Goal: Task Accomplishment & Management: Manage account settings

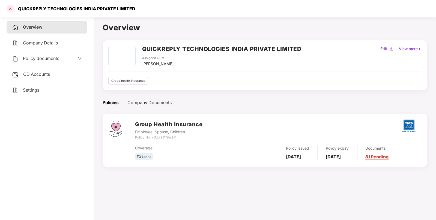
click at [11, 10] on div at bounding box center [10, 8] width 9 height 9
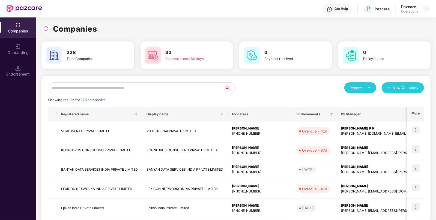
click at [80, 85] on input "text" at bounding box center [136, 87] width 177 height 11
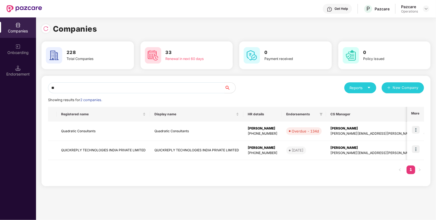
type input "**"
drag, startPoint x: 8, startPoint y: 52, endPoint x: 24, endPoint y: 76, distance: 28.5
click at [24, 76] on div "Endorsement" at bounding box center [18, 74] width 36 height 5
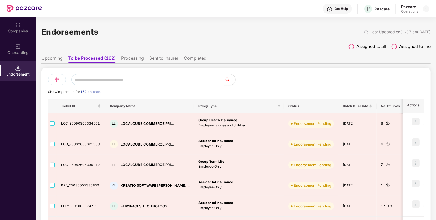
click at [55, 61] on li "Upcoming" at bounding box center [51, 59] width 21 height 8
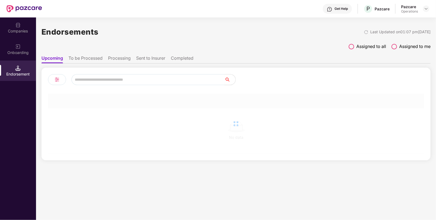
click at [113, 78] on input "text" at bounding box center [148, 79] width 153 height 11
click at [74, 55] on li "To be Processed" at bounding box center [86, 59] width 34 height 8
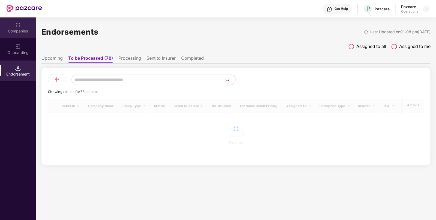
click at [20, 23] on img at bounding box center [17, 24] width 5 height 5
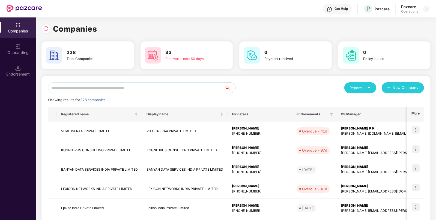
paste input "**********"
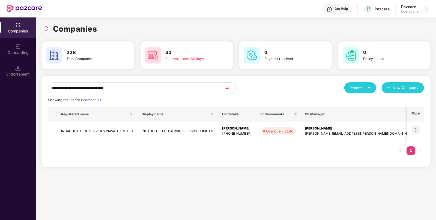
click at [126, 91] on input "**********" at bounding box center [136, 87] width 177 height 11
type input "**********"
click at [19, 75] on div "Endorsement" at bounding box center [18, 74] width 36 height 5
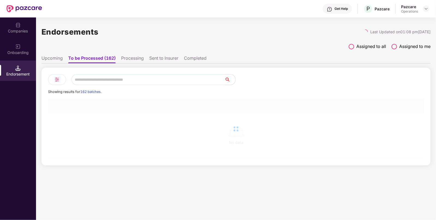
click at [128, 78] on input "text" at bounding box center [148, 79] width 153 height 11
paste input "**********"
type input "**********"
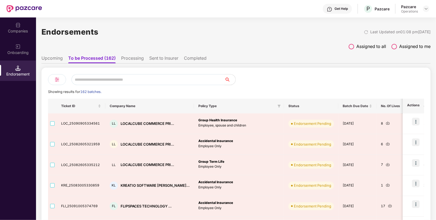
click at [141, 75] on input "text" at bounding box center [148, 79] width 153 height 11
paste input "**********"
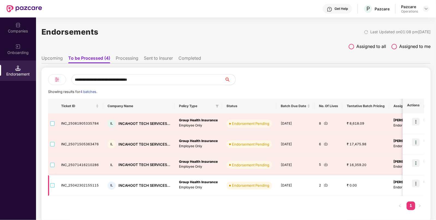
type input "**********"
click at [325, 184] on img at bounding box center [326, 185] width 4 height 4
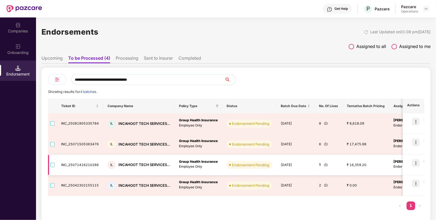
click at [324, 165] on img at bounding box center [326, 165] width 4 height 4
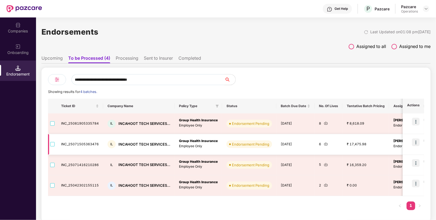
click at [324, 144] on img at bounding box center [326, 144] width 4 height 4
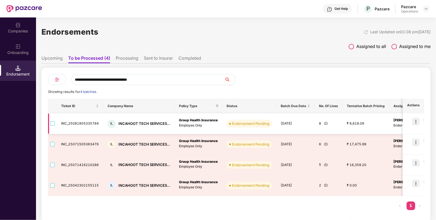
click at [324, 122] on img at bounding box center [326, 123] width 4 height 4
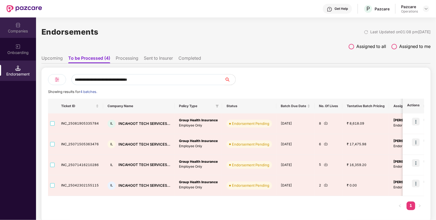
click at [22, 31] on div "Companies" at bounding box center [18, 30] width 36 height 5
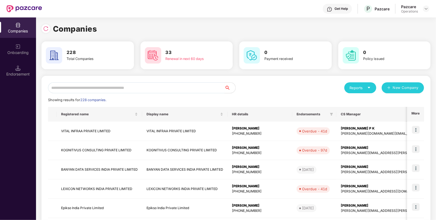
click at [130, 85] on input "text" at bounding box center [136, 87] width 177 height 11
type input "*"
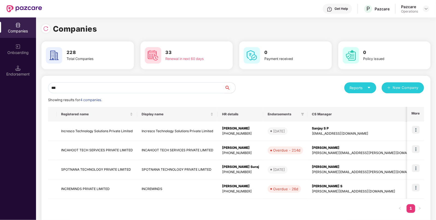
type input "***"
click at [417, 147] on img at bounding box center [416, 150] width 8 height 8
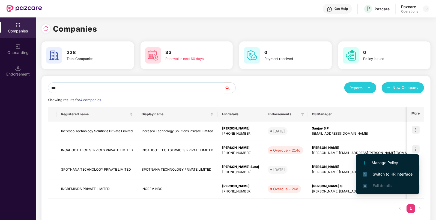
click at [392, 173] on span "Switch to HR interface" at bounding box center [388, 174] width 50 height 6
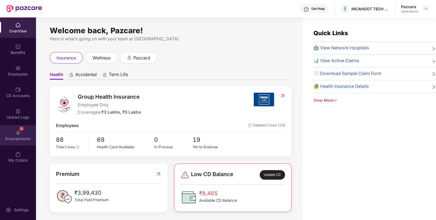
click at [15, 138] on div "Endorsements" at bounding box center [18, 138] width 36 height 5
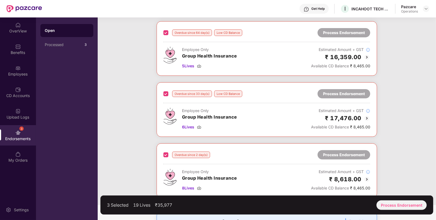
scroll to position [125, 0]
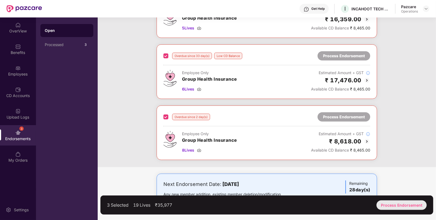
click at [404, 202] on div "Process Endorsement" at bounding box center [402, 206] width 50 height 10
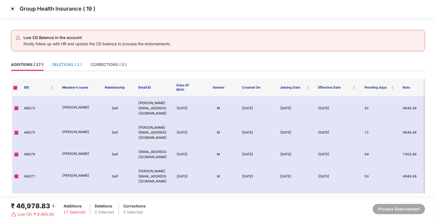
click at [75, 63] on div "DELETIONS ( 2 )" at bounding box center [67, 65] width 30 height 6
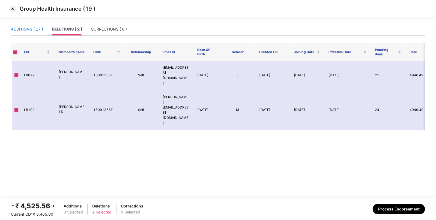
click at [27, 27] on div "ADDITIONS ( 17 )" at bounding box center [27, 29] width 32 height 6
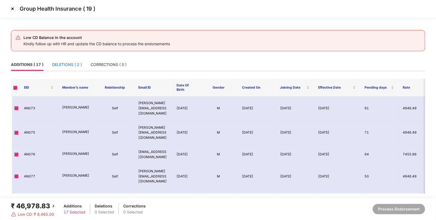
click at [69, 63] on div "DELETIONS ( 2 )" at bounding box center [67, 65] width 30 height 6
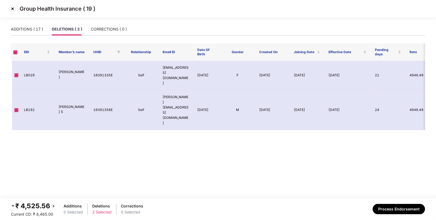
click at [11, 7] on img at bounding box center [12, 8] width 9 height 9
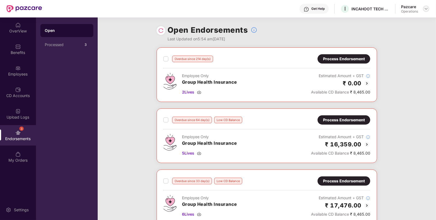
click at [427, 9] on img at bounding box center [426, 9] width 4 height 4
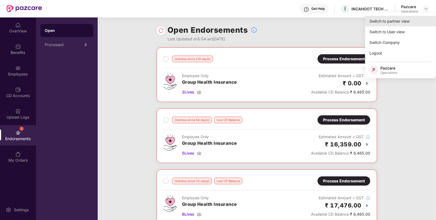
click at [389, 21] on div "Switch to partner view" at bounding box center [400, 21] width 71 height 11
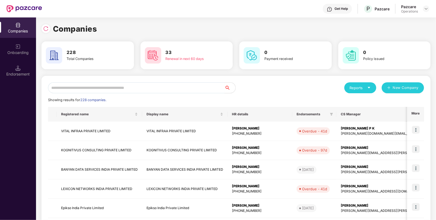
click at [60, 88] on input "text" at bounding box center [136, 87] width 177 height 11
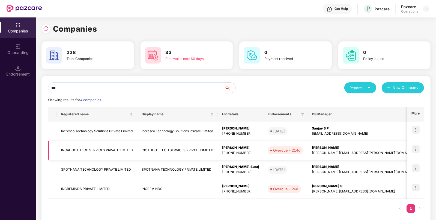
type input "***"
click at [85, 151] on td "INCAHOOT TECH SERVICES PRIVATE LIMITED" at bounding box center [97, 150] width 81 height 19
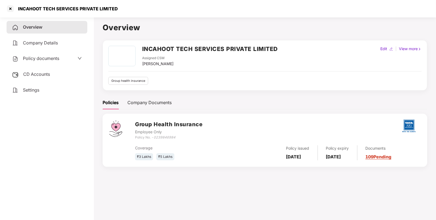
click at [46, 74] on span "CD Accounts" at bounding box center [36, 74] width 27 height 5
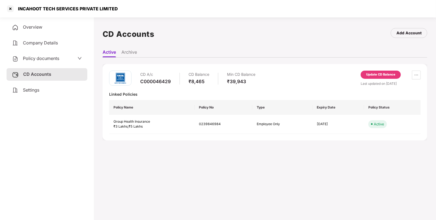
click at [367, 72] on div "Update CD Balance" at bounding box center [380, 74] width 29 height 5
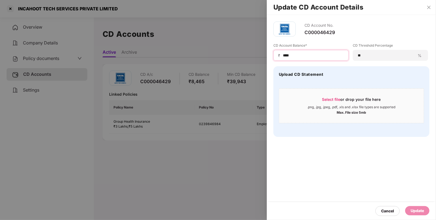
click at [298, 53] on input "****" at bounding box center [314, 56] width 62 height 6
click at [287, 54] on input "****" at bounding box center [314, 56] width 62 height 6
type input "*****"
click at [415, 212] on div "Update" at bounding box center [417, 211] width 13 height 6
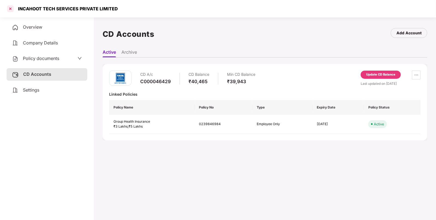
click at [10, 9] on div at bounding box center [10, 8] width 9 height 9
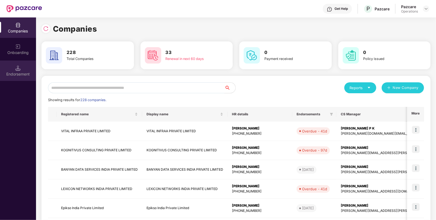
click at [12, 67] on div "Endorsement" at bounding box center [18, 71] width 36 height 20
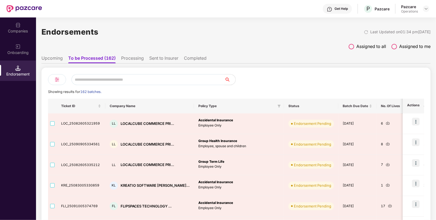
click at [128, 82] on input "text" at bounding box center [148, 79] width 153 height 11
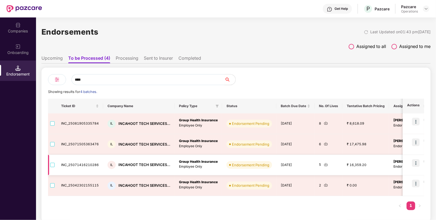
type input "****"
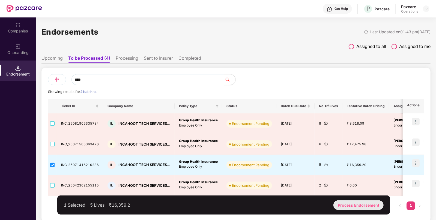
click at [349, 207] on div "Process Endorsement" at bounding box center [359, 206] width 50 height 10
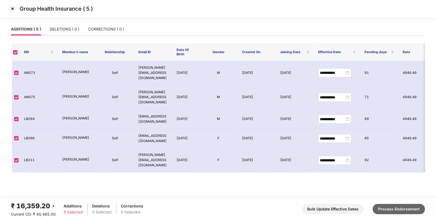
click at [396, 211] on button "Process Endorsement" at bounding box center [399, 209] width 52 height 10
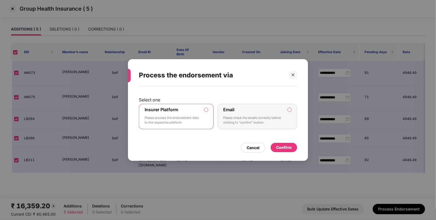
click at [282, 148] on div "Confirm" at bounding box center [284, 148] width 16 height 6
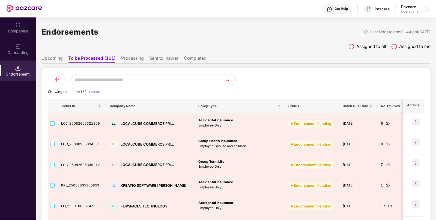
click at [128, 80] on input "text" at bounding box center [148, 79] width 153 height 11
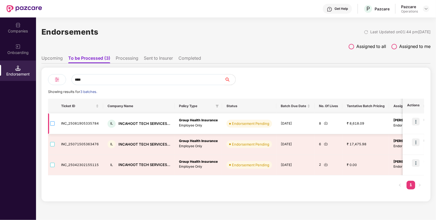
type input "****"
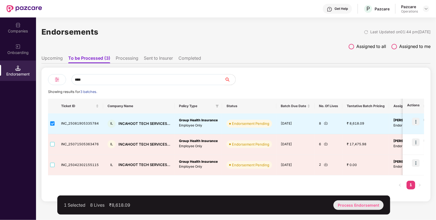
click at [351, 205] on div "Process Endorsement" at bounding box center [359, 206] width 50 height 10
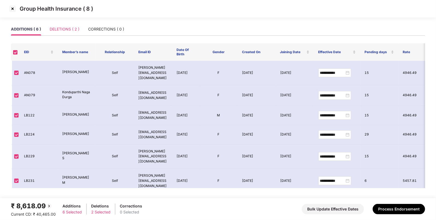
click at [75, 34] on div "DELETIONS ( 2 )" at bounding box center [65, 29] width 30 height 13
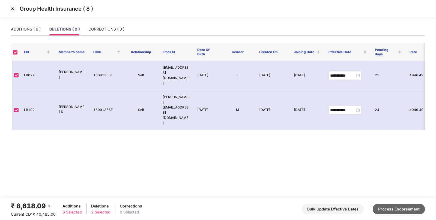
click at [386, 206] on button "Process Endorsement" at bounding box center [399, 209] width 52 height 10
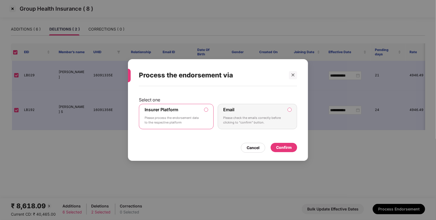
click at [281, 142] on div "Cancel Confirm" at bounding box center [218, 146] width 158 height 13
click at [280, 144] on div "Confirm" at bounding box center [284, 147] width 26 height 9
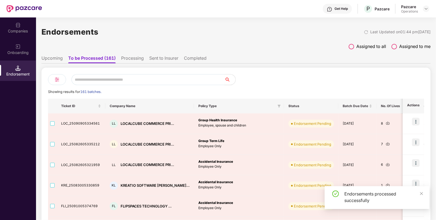
click at [124, 79] on input "text" at bounding box center [148, 79] width 153 height 11
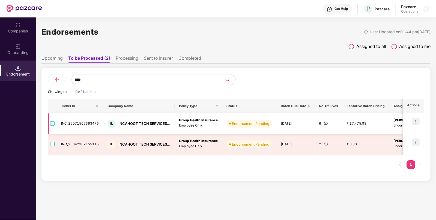
type input "****"
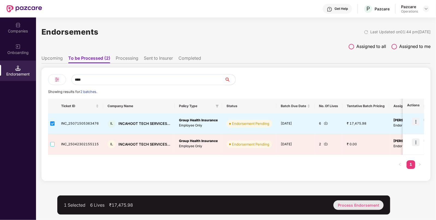
click at [351, 206] on div "Process Endorsement" at bounding box center [359, 206] width 50 height 10
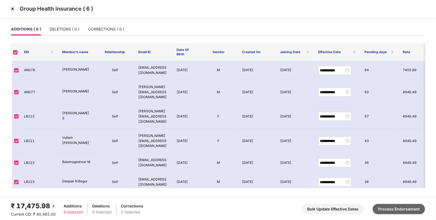
click at [381, 207] on button "Process Endorsement" at bounding box center [399, 209] width 52 height 10
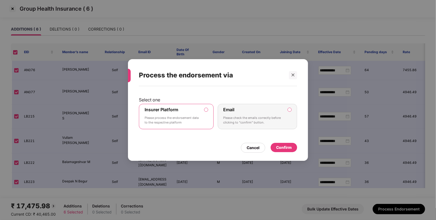
click at [282, 148] on div "Confirm" at bounding box center [284, 148] width 16 height 6
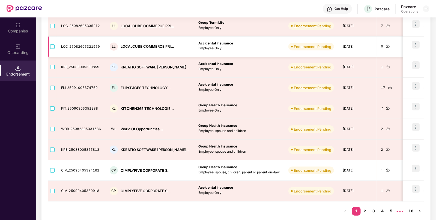
scroll to position [125, 0]
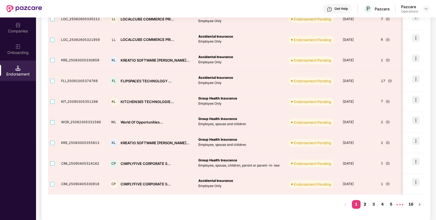
click at [366, 201] on link "2" at bounding box center [365, 204] width 9 height 8
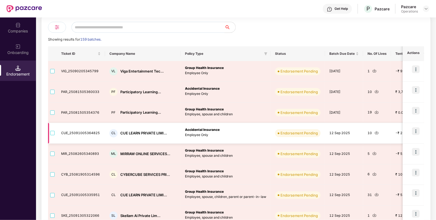
scroll to position [52, 0]
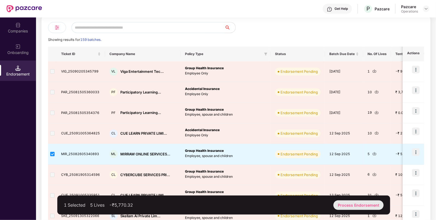
click at [349, 203] on div "Process Endorsement" at bounding box center [359, 206] width 50 height 10
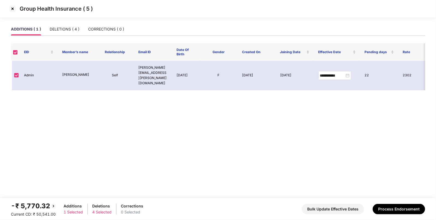
click at [13, 9] on img at bounding box center [12, 8] width 9 height 9
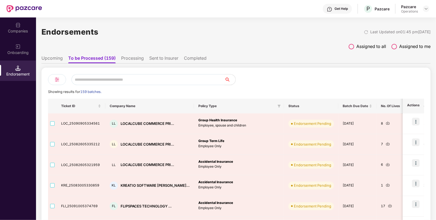
click at [156, 75] on input "text" at bounding box center [148, 79] width 153 height 11
paste input "**********"
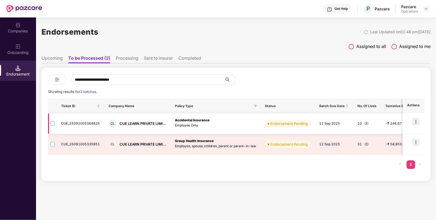
type input "**********"
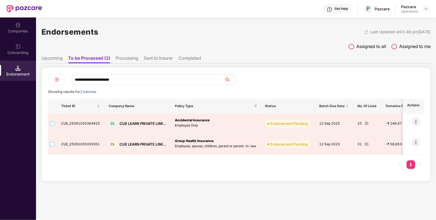
click at [13, 23] on div "Companies" at bounding box center [18, 27] width 36 height 20
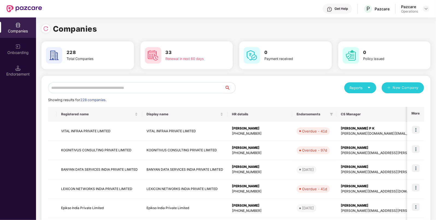
paste input "**********"
click at [82, 88] on input "text" at bounding box center [136, 87] width 177 height 11
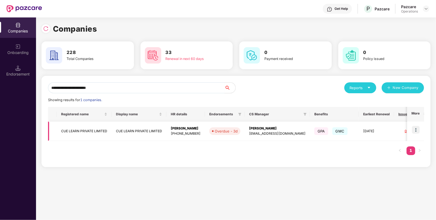
type input "**********"
click at [419, 130] on img at bounding box center [416, 130] width 8 height 8
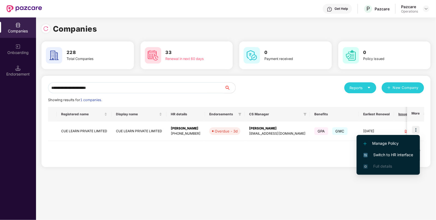
click at [388, 156] on span "Switch to HR interface" at bounding box center [389, 155] width 50 height 6
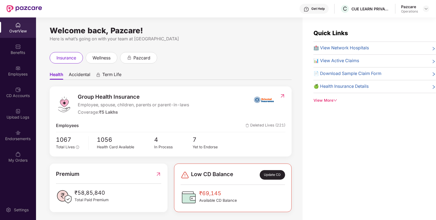
click at [13, 139] on div "Endorsements" at bounding box center [18, 138] width 36 height 5
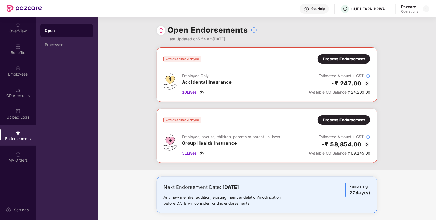
click at [366, 82] on img at bounding box center [367, 83] width 7 height 7
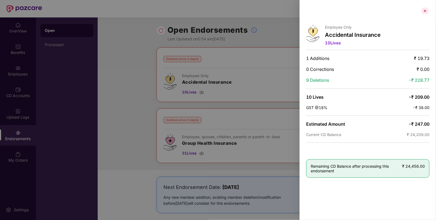
click at [427, 13] on div at bounding box center [425, 11] width 9 height 9
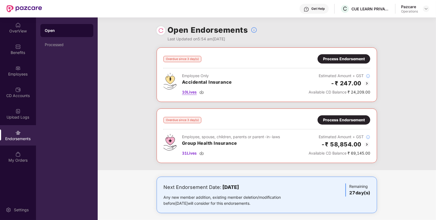
click at [202, 91] on img at bounding box center [202, 92] width 4 height 4
click at [15, 54] on div "Benefits" at bounding box center [18, 52] width 36 height 5
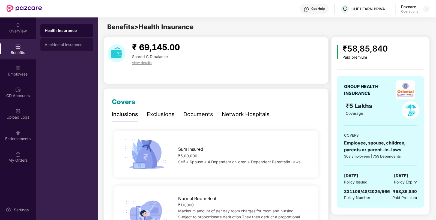
click at [55, 41] on div "Accidental Insurance" at bounding box center [66, 44] width 53 height 13
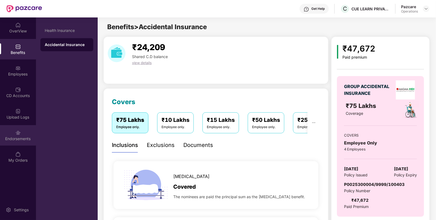
click at [21, 140] on div "Endorsements" at bounding box center [18, 138] width 36 height 5
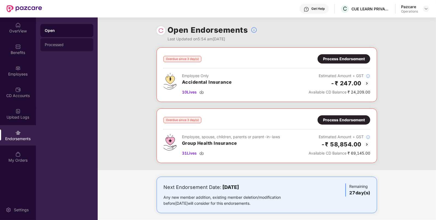
click at [56, 47] on div "Processed" at bounding box center [66, 44] width 53 height 13
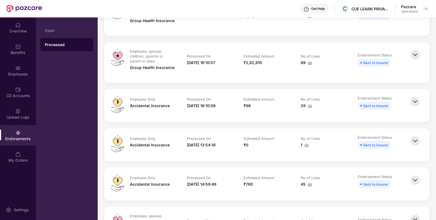
scroll to position [93, 0]
click at [416, 101] on img at bounding box center [415, 102] width 12 height 12
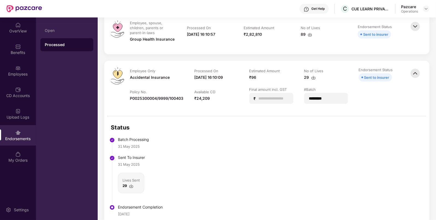
scroll to position [0, 0]
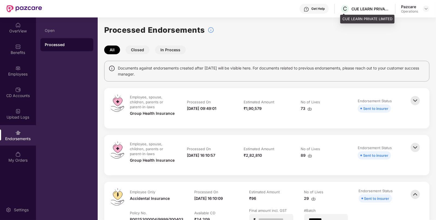
click at [369, 7] on div "CUE LEARN PRIVATE LIMITED" at bounding box center [371, 8] width 38 height 5
copy div "CUE LEARN PRIVATE LIMITED"
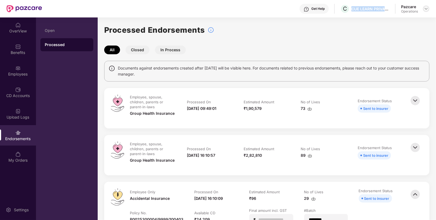
click at [426, 7] on img at bounding box center [426, 9] width 4 height 4
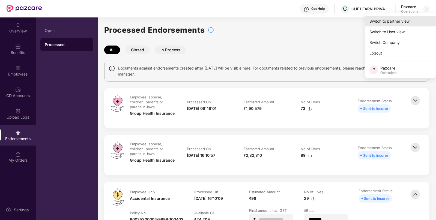
click at [385, 23] on div "Switch to partner view" at bounding box center [400, 21] width 71 height 11
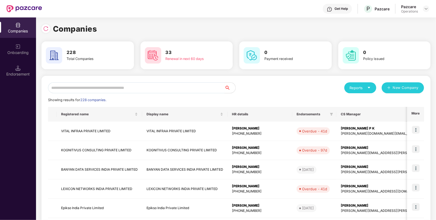
drag, startPoint x: 138, startPoint y: 82, endPoint x: 130, endPoint y: 86, distance: 8.2
click at [130, 86] on div "Reports New Company Showing results for 228 companies. Registered name Display …" at bounding box center [235, 208] width 389 height 265
click at [130, 86] on input "text" at bounding box center [136, 87] width 177 height 11
paste input "**********"
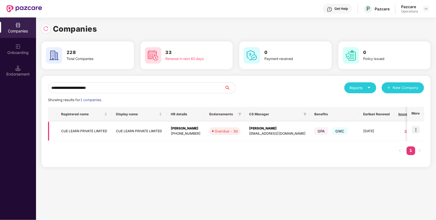
type input "**********"
click at [417, 128] on img at bounding box center [416, 130] width 8 height 8
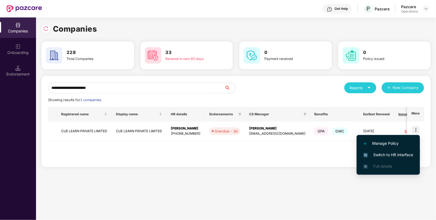
click at [390, 156] on span "Switch to HR interface" at bounding box center [389, 155] width 50 height 6
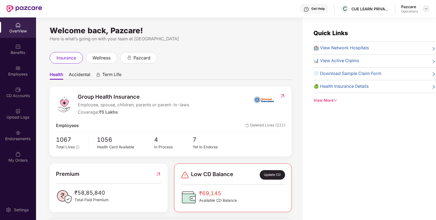
click at [428, 8] on img at bounding box center [426, 9] width 4 height 4
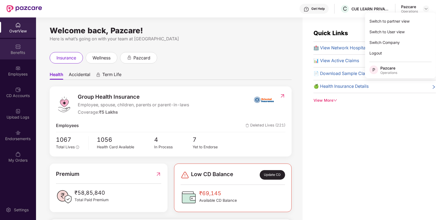
click at [20, 47] on img at bounding box center [17, 46] width 5 height 5
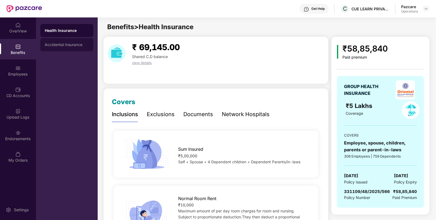
click at [57, 49] on div "Accidental Insurance" at bounding box center [66, 44] width 53 height 13
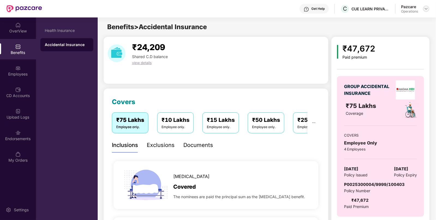
click at [423, 7] on div at bounding box center [426, 8] width 7 height 7
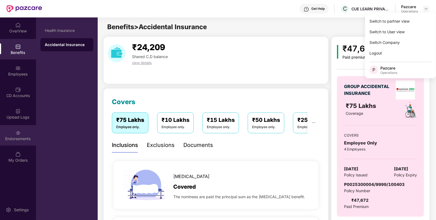
click at [23, 136] on div "Endorsements" at bounding box center [18, 135] width 36 height 20
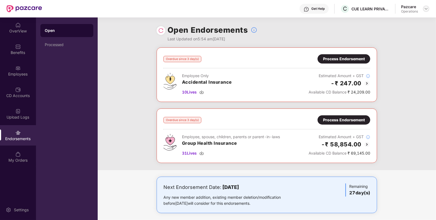
click at [426, 10] on img at bounding box center [426, 9] width 4 height 4
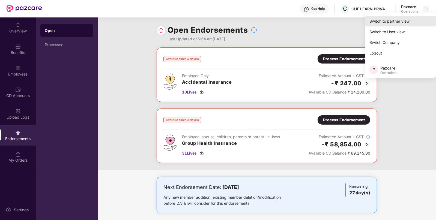
click at [403, 20] on div "Switch to partner view" at bounding box center [400, 21] width 71 height 11
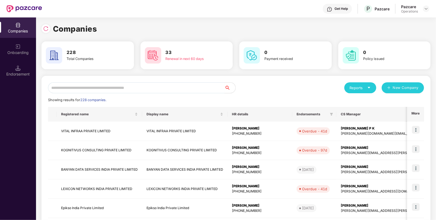
click at [117, 87] on input "text" at bounding box center [136, 87] width 177 height 11
paste input "**********"
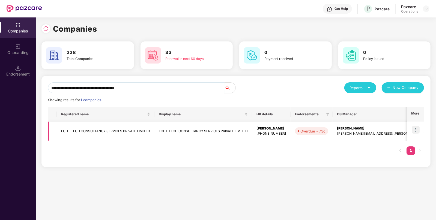
type input "**********"
click at [416, 129] on img at bounding box center [416, 130] width 8 height 8
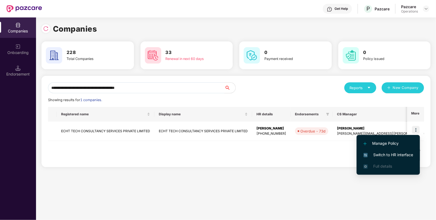
click at [381, 156] on span "Switch to HR interface" at bounding box center [389, 155] width 50 height 6
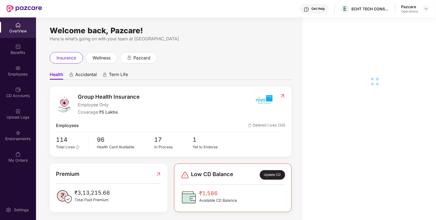
click at [22, 138] on div "Endorsements" at bounding box center [18, 138] width 36 height 5
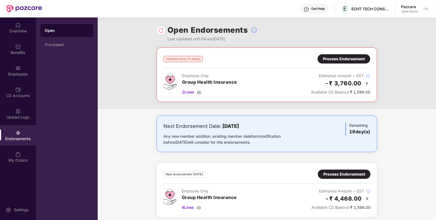
click at [369, 82] on img at bounding box center [367, 83] width 7 height 7
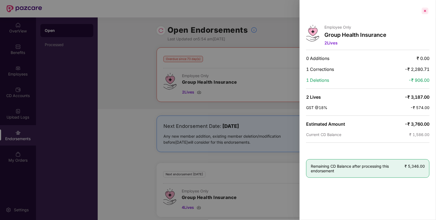
click at [426, 11] on div at bounding box center [425, 11] width 9 height 9
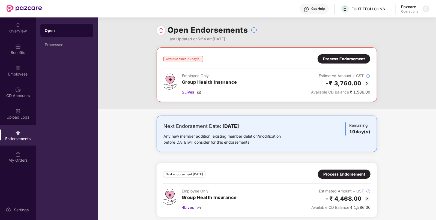
click at [426, 8] on img at bounding box center [426, 9] width 4 height 4
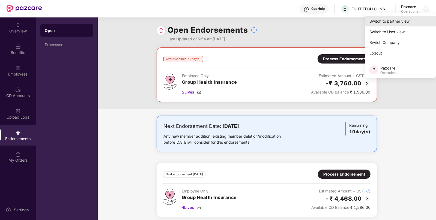
click at [399, 18] on div "Switch to partner view" at bounding box center [400, 21] width 71 height 11
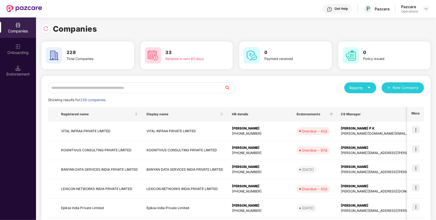
click at [142, 87] on input "text" at bounding box center [136, 87] width 177 height 11
paste input "**********"
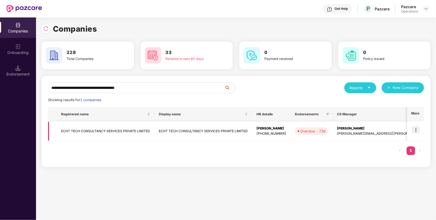
type input "**********"
click at [415, 129] on img at bounding box center [416, 130] width 8 height 8
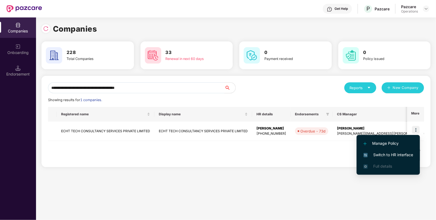
click at [385, 156] on span "Switch to HR interface" at bounding box center [389, 155] width 50 height 6
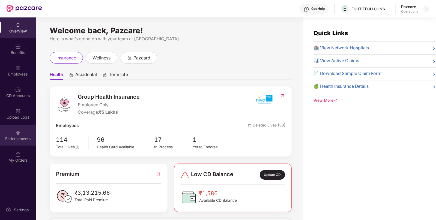
click at [19, 129] on div "Endorsements" at bounding box center [18, 135] width 36 height 20
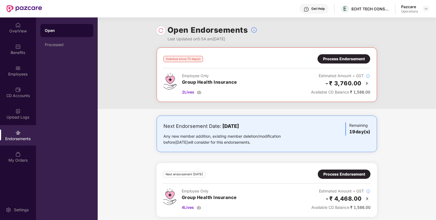
click at [366, 81] on img at bounding box center [367, 83] width 7 height 7
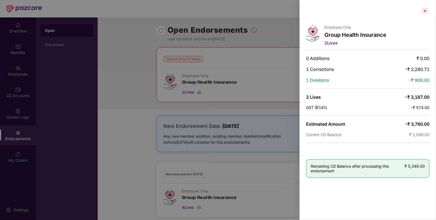
click at [429, 12] on div at bounding box center [425, 11] width 9 height 9
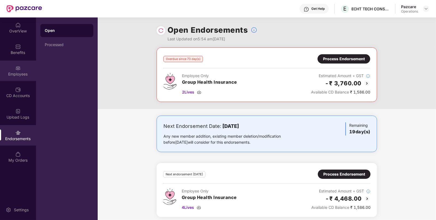
click at [21, 73] on div "Employees" at bounding box center [18, 74] width 36 height 5
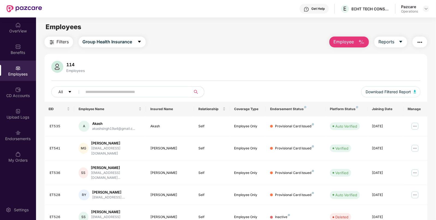
click at [63, 39] on span "Filters" at bounding box center [63, 41] width 12 height 7
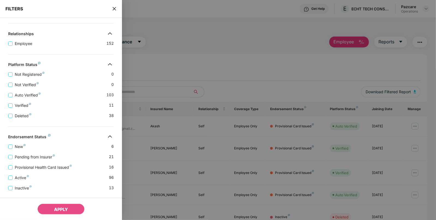
scroll to position [105, 0]
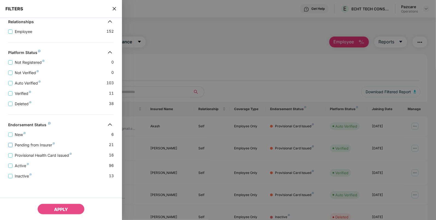
click at [32, 143] on span "Pending from Insurer" at bounding box center [35, 145] width 44 height 6
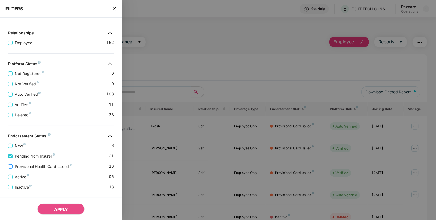
click at [22, 165] on span "Provisional Health Card Issued" at bounding box center [43, 167] width 61 height 6
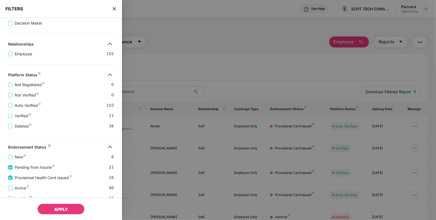
click at [65, 206] on button "APPLY" at bounding box center [60, 209] width 47 height 11
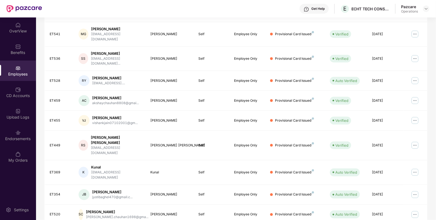
scroll to position [0, 0]
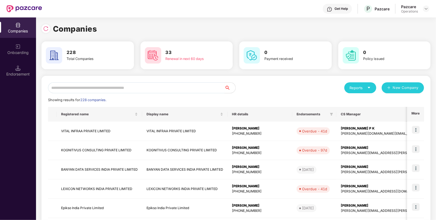
click at [157, 89] on input "text" at bounding box center [136, 87] width 177 height 11
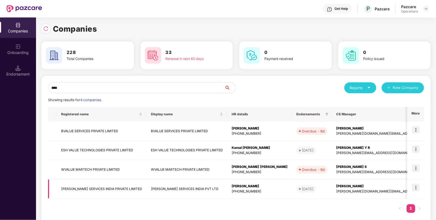
type input "****"
click at [70, 183] on td "VALUELEAF SERVICES INDIA PRIVATE LIMITED" at bounding box center [102, 189] width 90 height 19
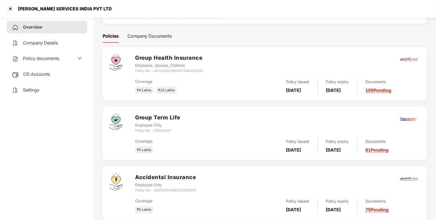
scroll to position [79, 0]
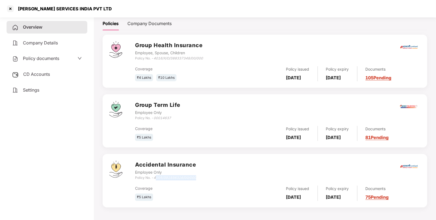
drag, startPoint x: 156, startPoint y: 178, endPoint x: 198, endPoint y: 179, distance: 42.6
click at [198, 179] on div "Accidental Insurance Employee Only Policy No. - 4005/391936316/00/000" at bounding box center [278, 171] width 286 height 20
drag, startPoint x: 154, startPoint y: 177, endPoint x: 203, endPoint y: 177, distance: 48.6
click at [203, 177] on div "Accidental Insurance Employee Only Policy No. - 4005/391936316/00/000" at bounding box center [278, 171] width 286 height 20
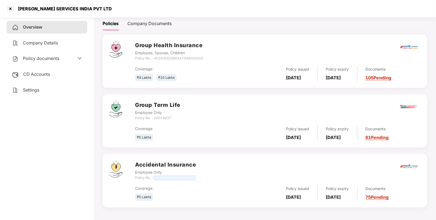
copy icon "4005/391936316/00/000"
